Goal: Navigation & Orientation: Find specific page/section

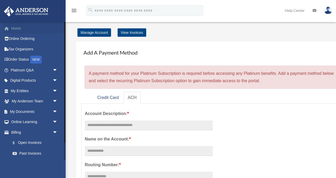
click at [19, 27] on link "Home" at bounding box center [35, 28] width 62 height 11
click at [14, 28] on link "Home" at bounding box center [35, 28] width 62 height 11
click at [25, 71] on link "Platinum Q&A arrow_drop_down" at bounding box center [35, 70] width 62 height 11
click at [25, 111] on link "My Documents arrow_drop_down" at bounding box center [35, 111] width 62 height 11
click at [31, 122] on link "Online Learning arrow_drop_down" at bounding box center [35, 122] width 62 height 11
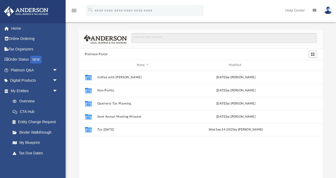
scroll to position [119, 244]
click at [19, 29] on link "Home" at bounding box center [35, 28] width 62 height 11
